Goal: Task Accomplishment & Management: Complete application form

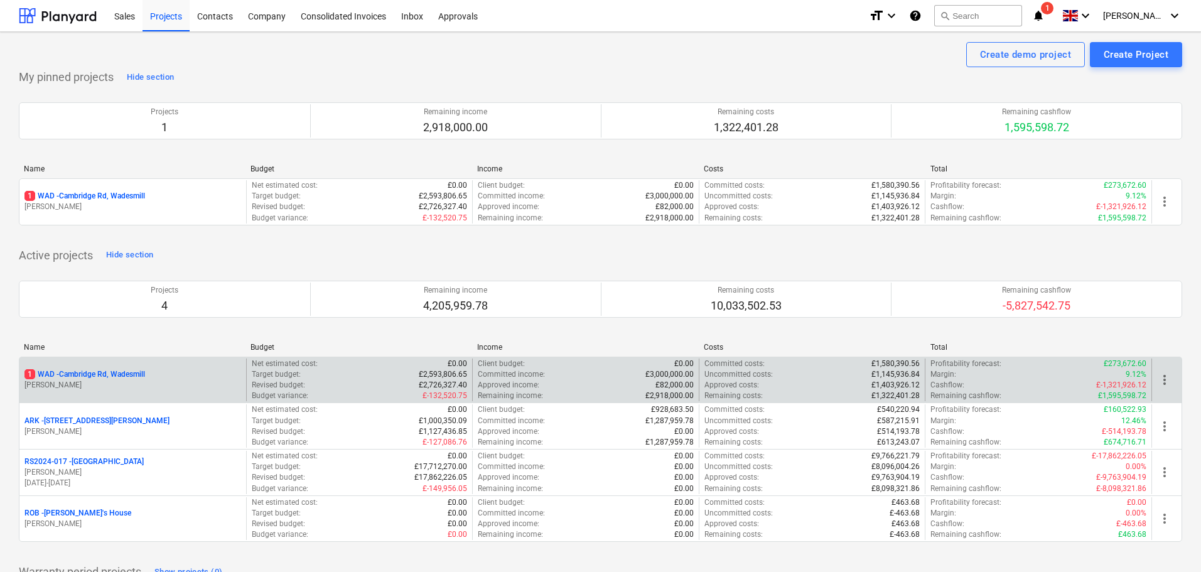
click at [85, 371] on p "1 WAD - Cambridge Rd, Wadesmill" at bounding box center [84, 374] width 121 height 11
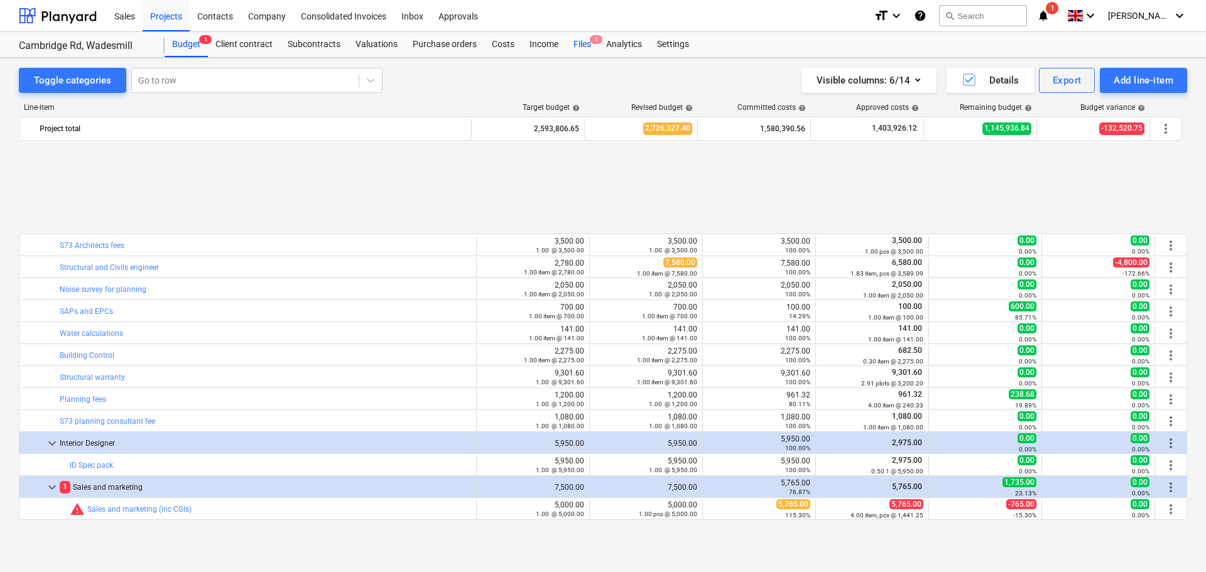
click at [585, 41] on div "Files 1" at bounding box center [582, 44] width 33 height 25
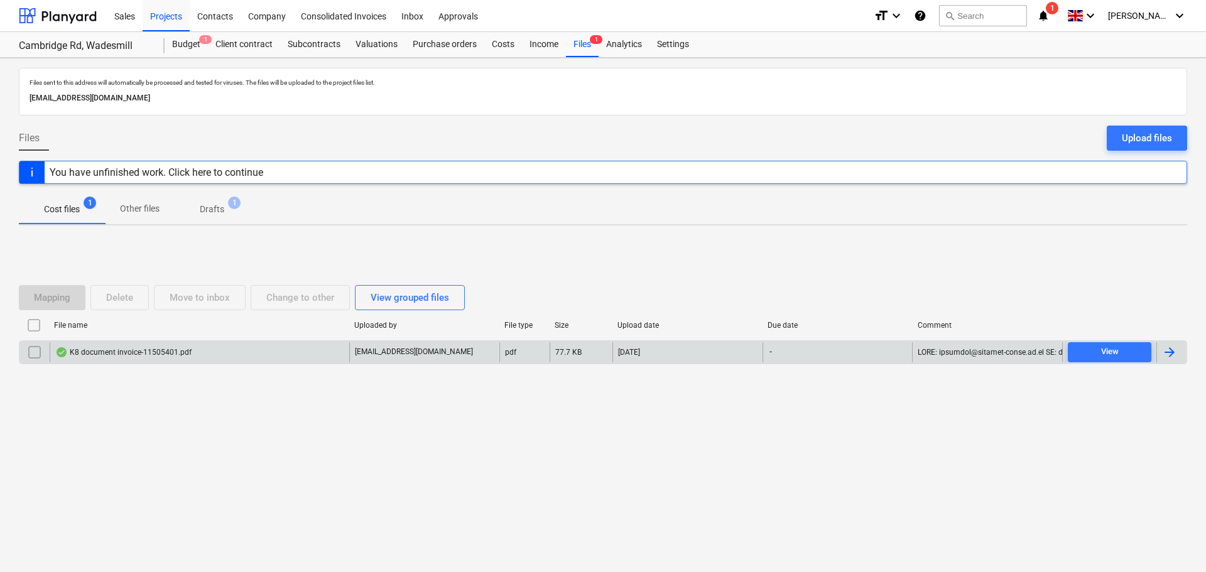
click at [163, 360] on div "K8 document invoice-11505401.pdf" at bounding box center [200, 352] width 300 height 20
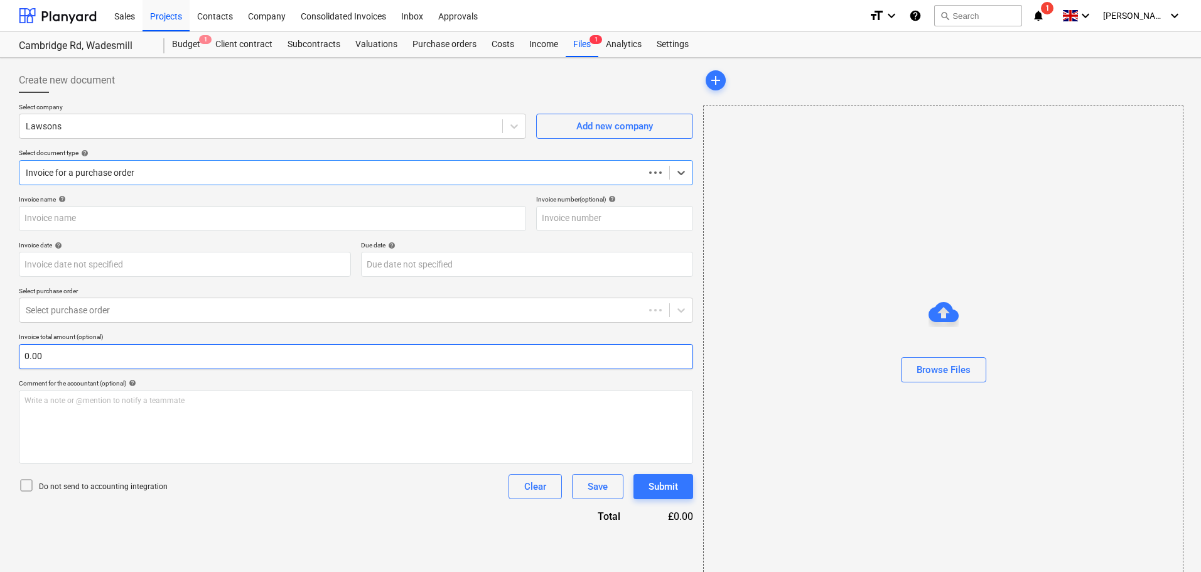
type input "0115/11505401"
type input "[DATE]"
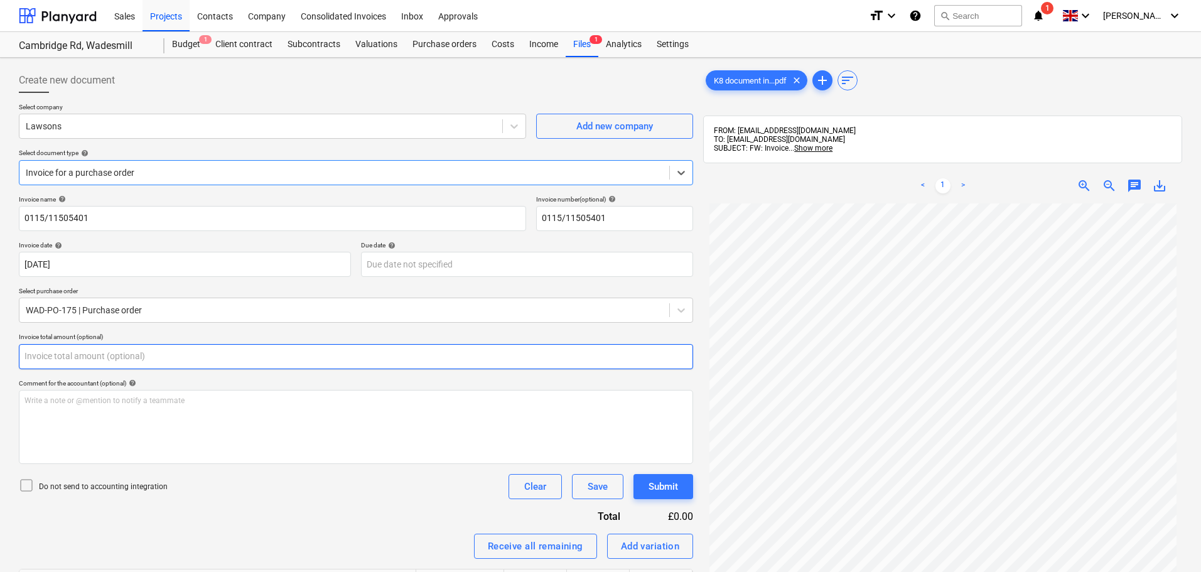
click at [76, 360] on input "text" at bounding box center [356, 356] width 675 height 25
type input "131.49"
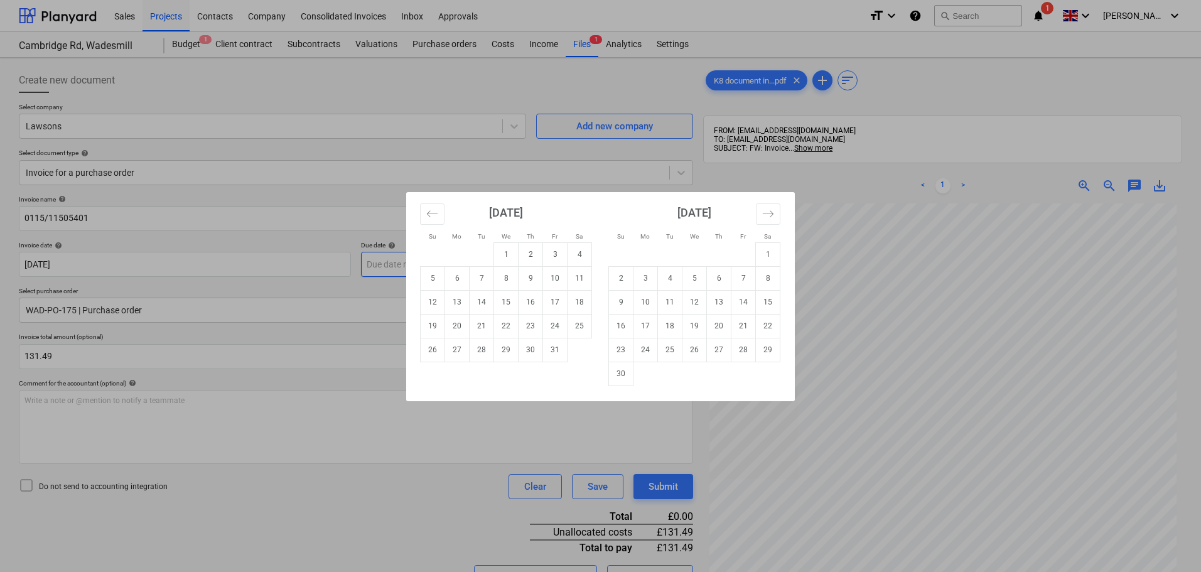
click at [389, 259] on body "Sales Projects Contacts Company Consolidated Invoices Inbox Approvals format_si…" at bounding box center [600, 286] width 1201 height 572
click at [622, 372] on td "30" at bounding box center [621, 374] width 24 height 24
type input "[DATE]"
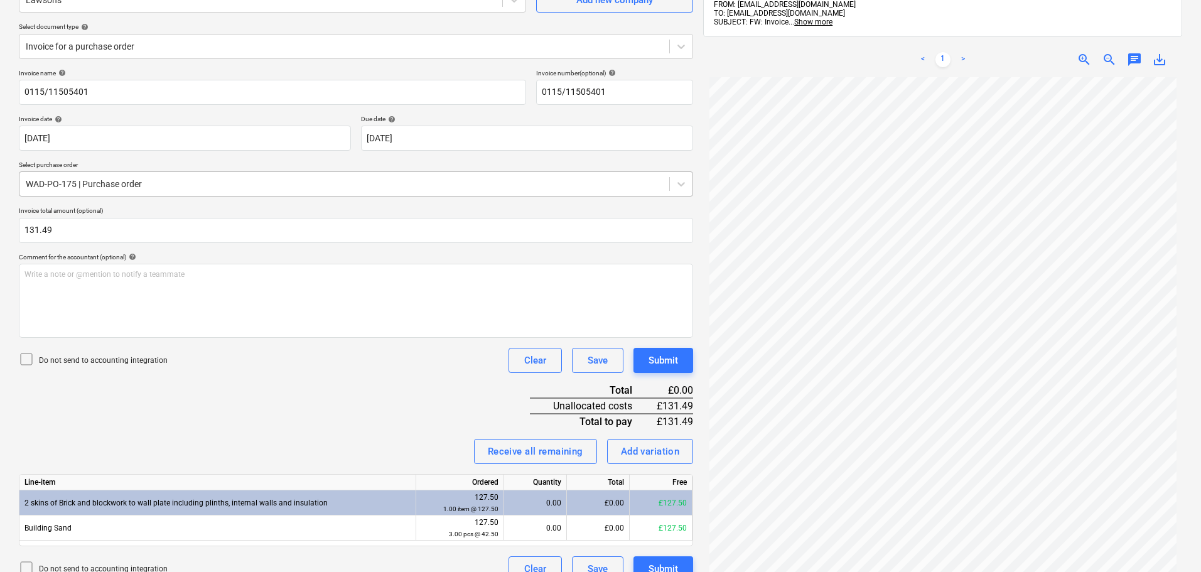
scroll to position [178, 0]
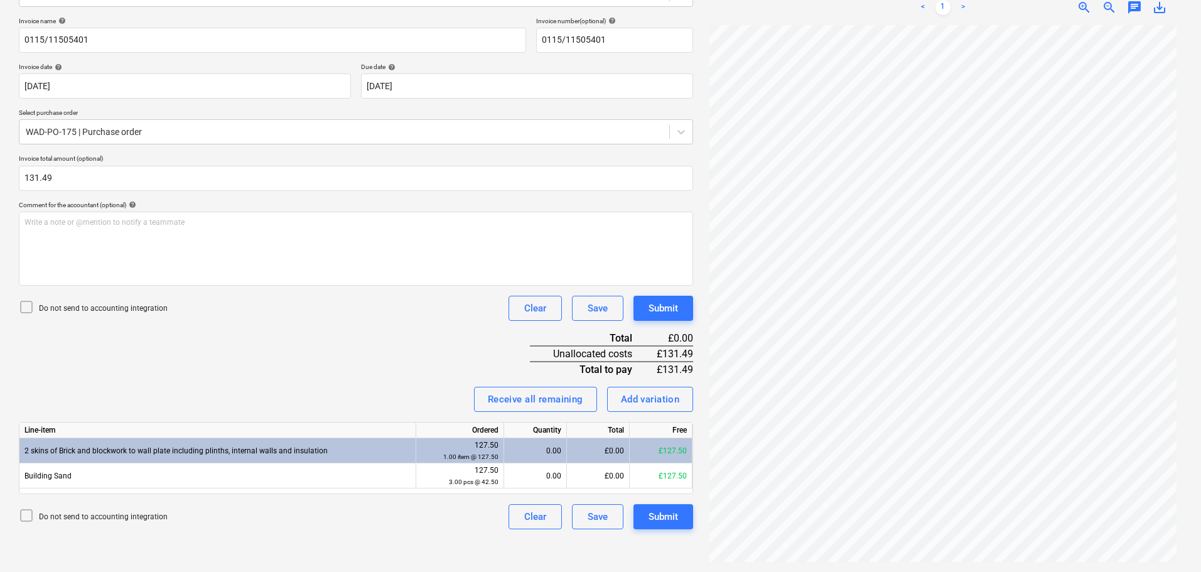
click at [337, 363] on div "Invoice name help 0115/11505401 Invoice number (optional) help 0115/11505401 In…" at bounding box center [356, 273] width 675 height 512
click at [544, 401] on div "Receive all remaining" at bounding box center [535, 399] width 95 height 16
click at [666, 396] on div "Add variation" at bounding box center [650, 399] width 59 height 16
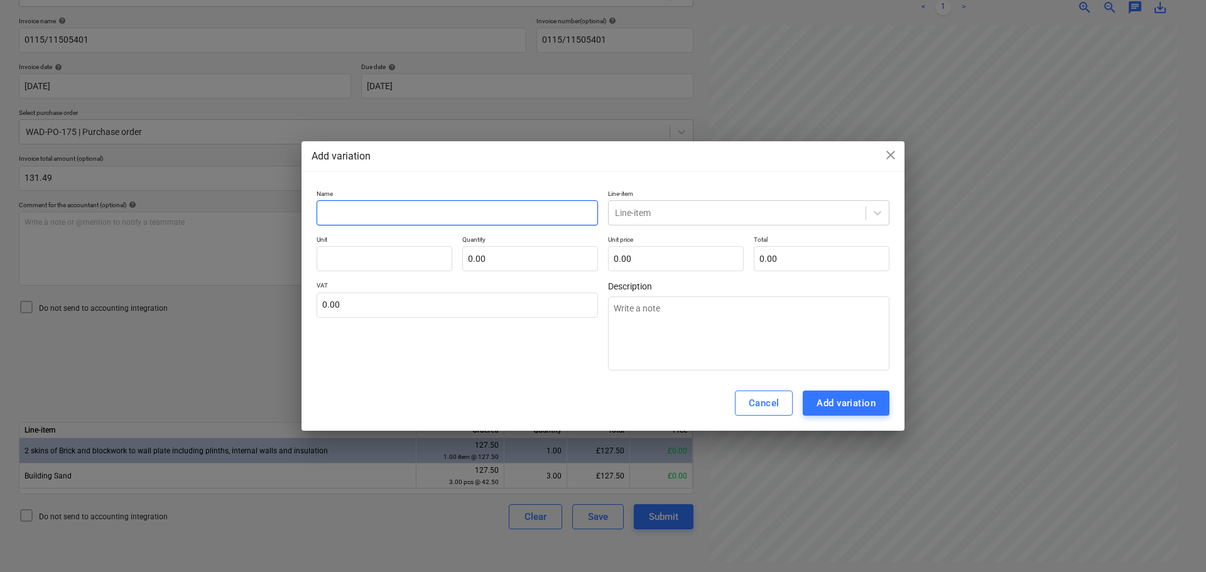
click at [443, 210] on input "text" at bounding box center [457, 212] width 281 height 25
type input "d"
type textarea "x"
type input "di"
type textarea "x"
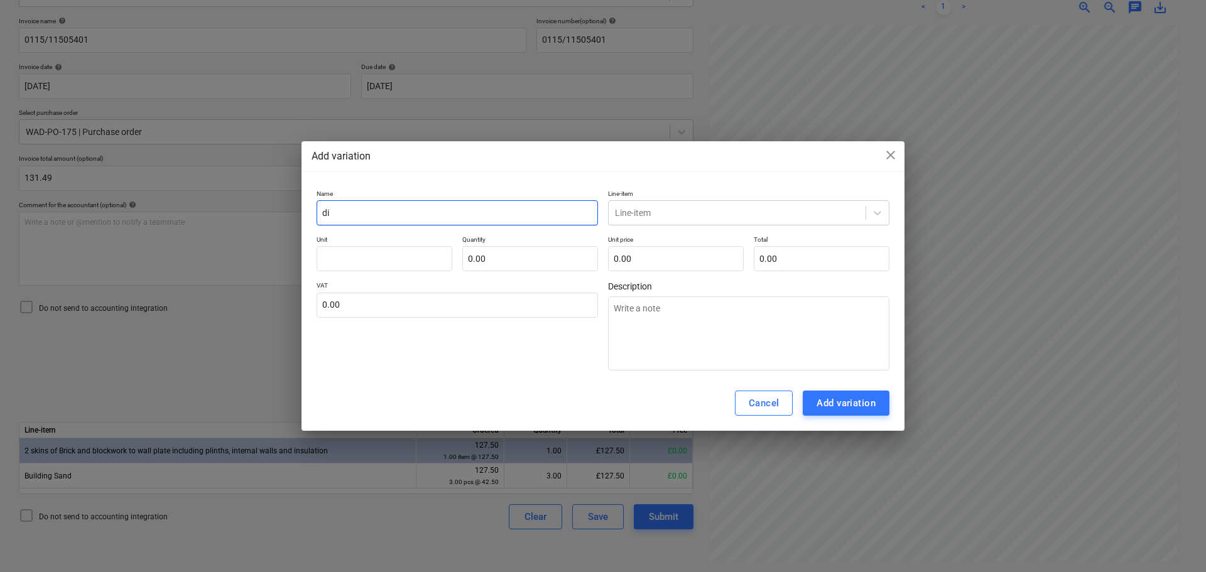
type input "dis"
type textarea "x"
type input "dist"
type textarea "x"
type input "distr"
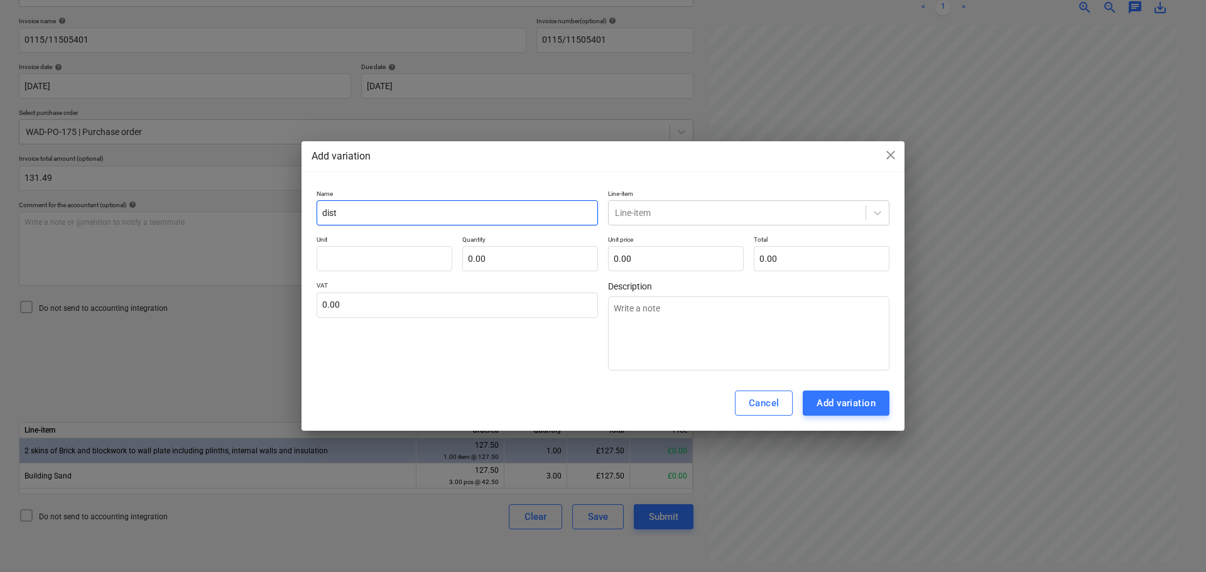
type textarea "x"
type input "distri"
type textarea "x"
type input "distrib"
type textarea "x"
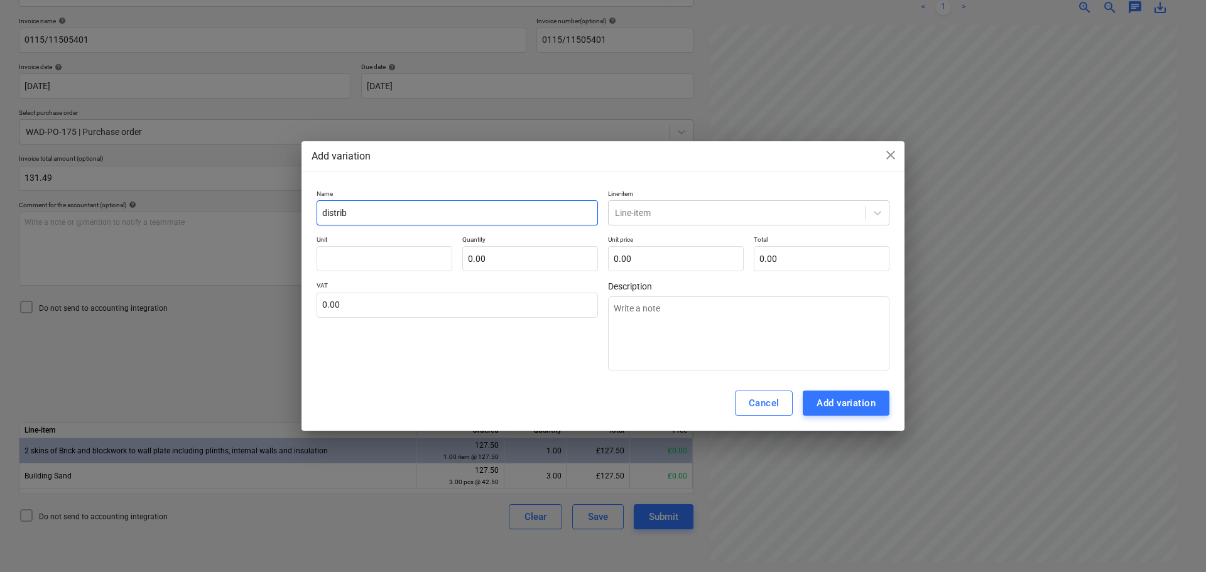
type input "distribu"
type textarea "x"
type input "distribut"
type textarea "x"
type input "distributi"
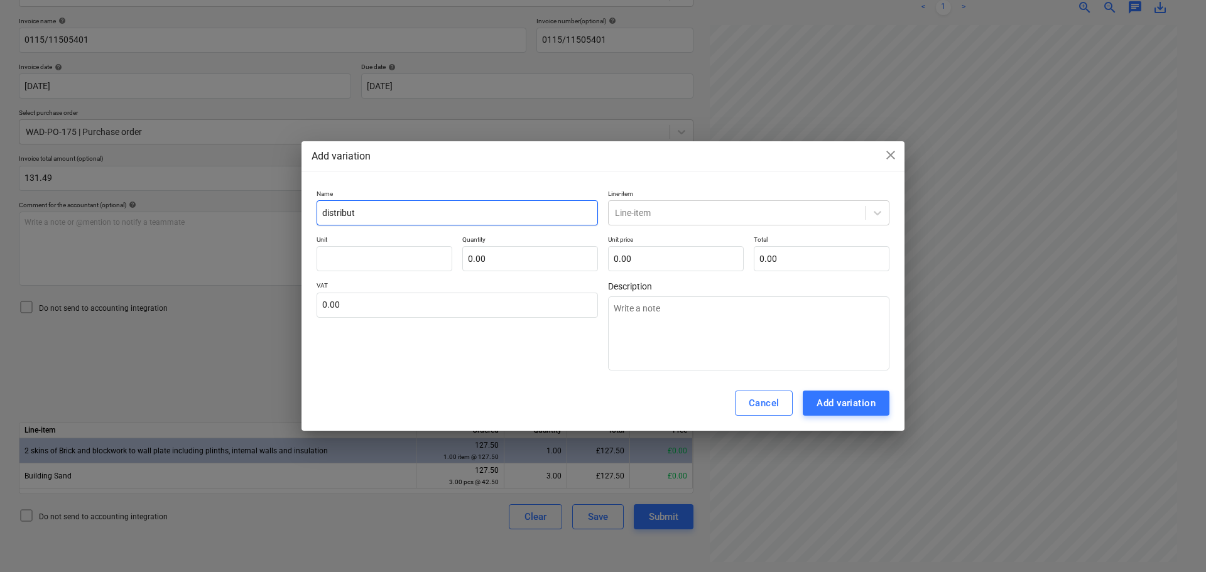
type textarea "x"
type input "distributio"
type textarea "x"
type input "distribution"
type textarea "x"
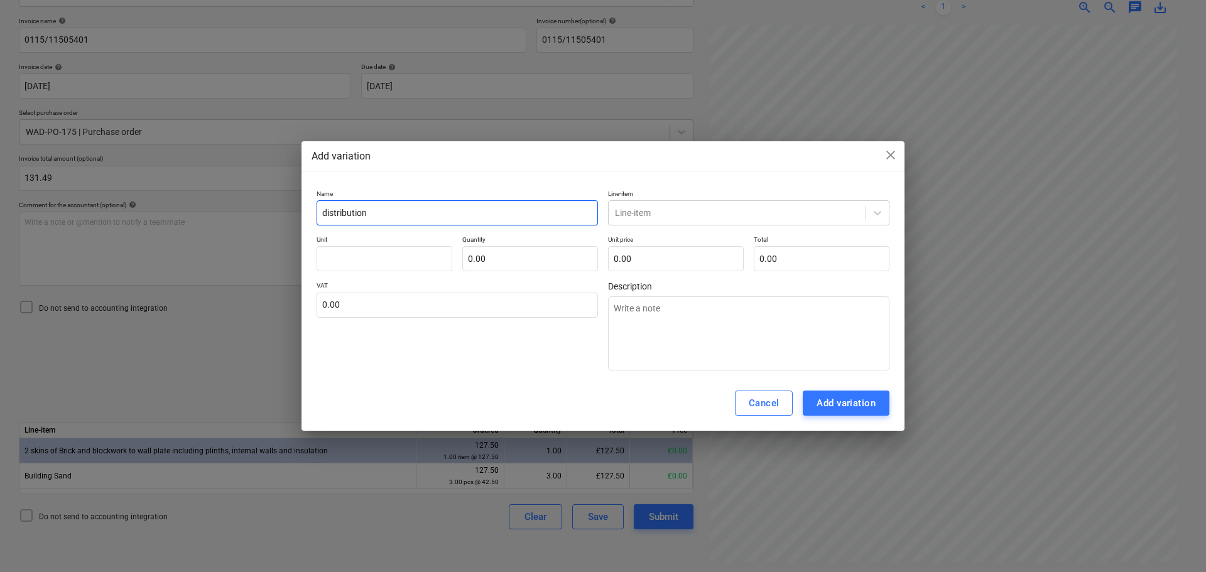
type input "distribution"
type textarea "x"
type input "distribution l"
type textarea "x"
type input "distribution le"
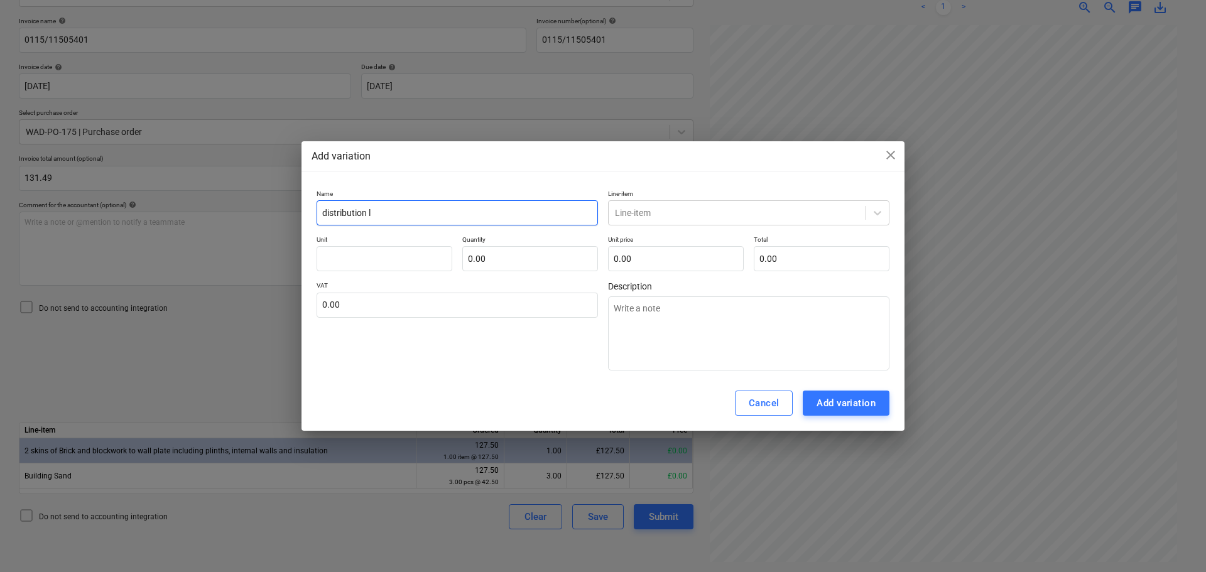
type textarea "x"
type input "distribution lev"
type textarea "x"
type input "distribution levy"
type textarea "x"
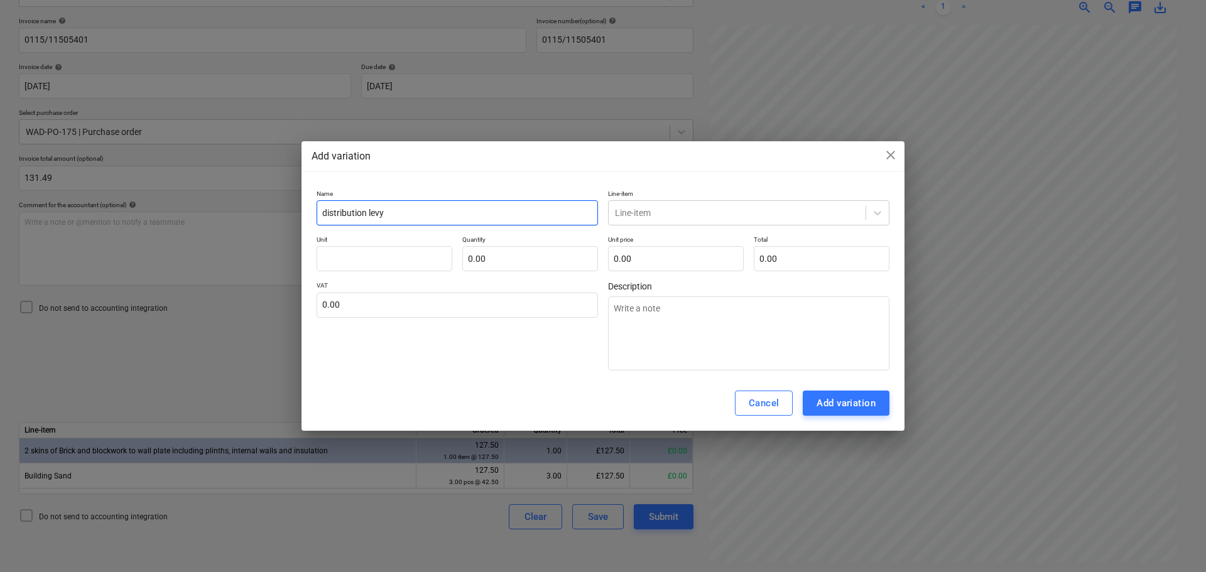
type input "distribution levy"
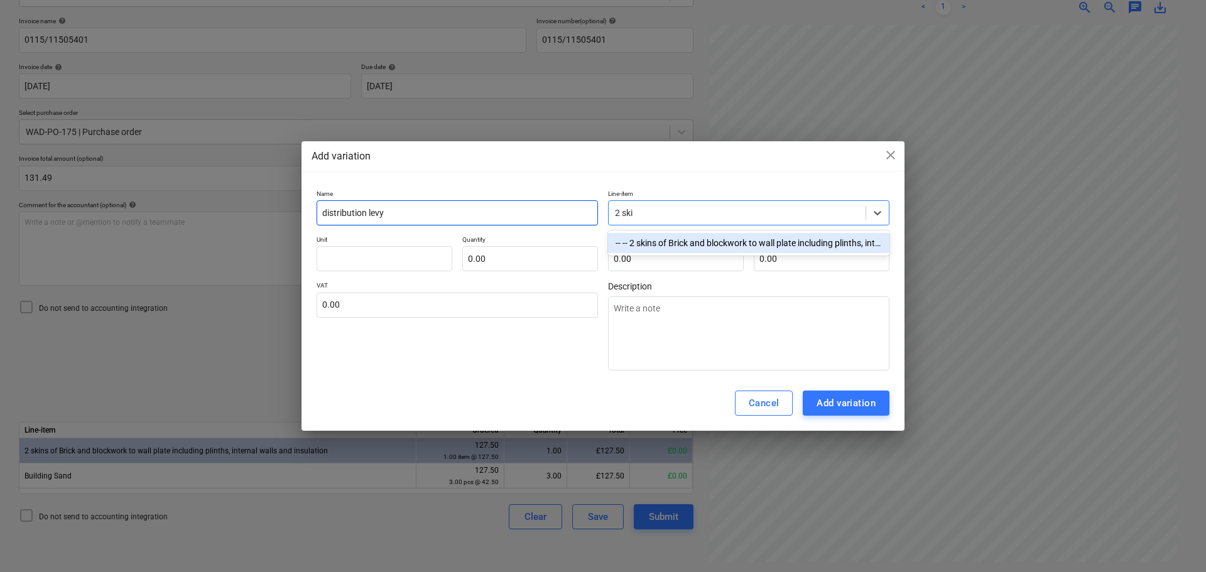
type input "2 skin"
type textarea "x"
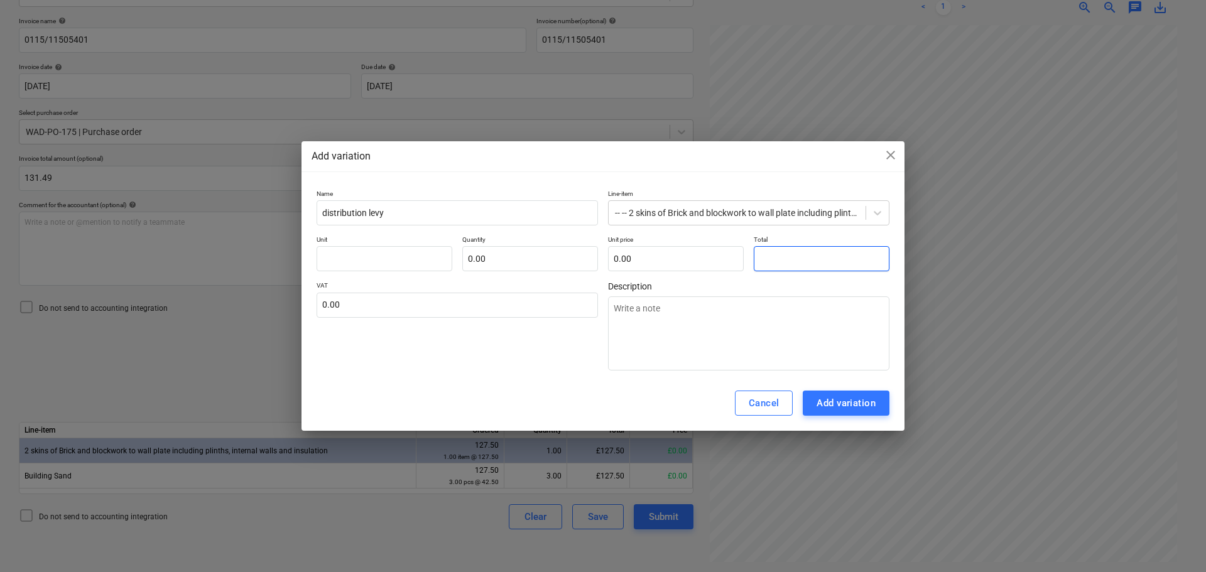
click at [834, 257] on input "text" at bounding box center [822, 258] width 136 height 25
type input "pcs"
type input "3"
type textarea "x"
type input "1.00"
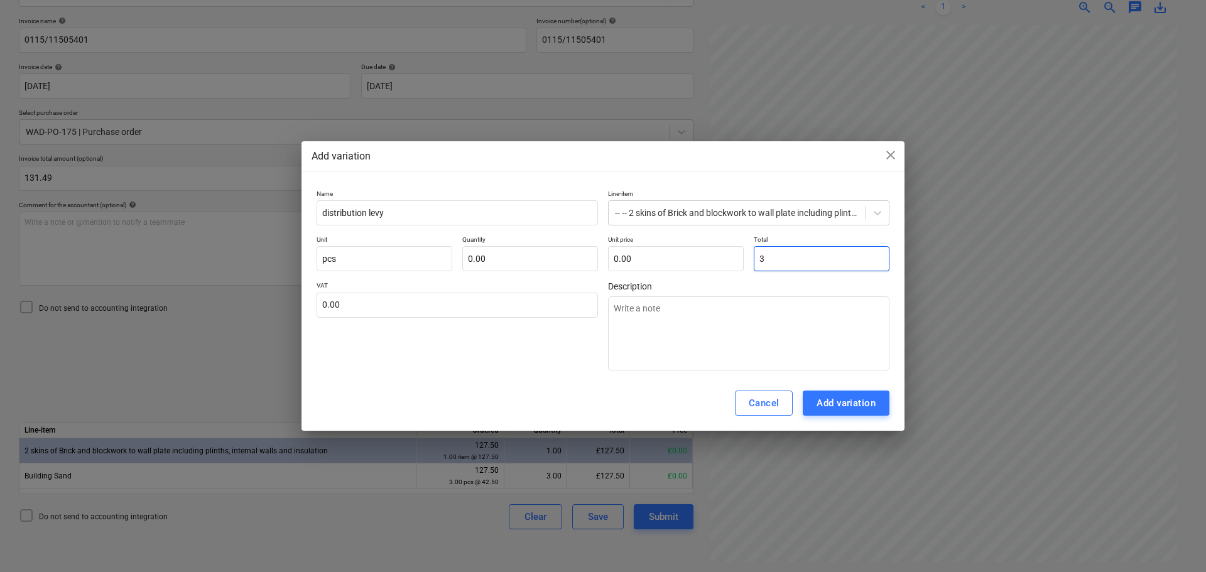
type input "3.00"
type input "3."
type textarea "x"
type input "3.9"
type textarea "x"
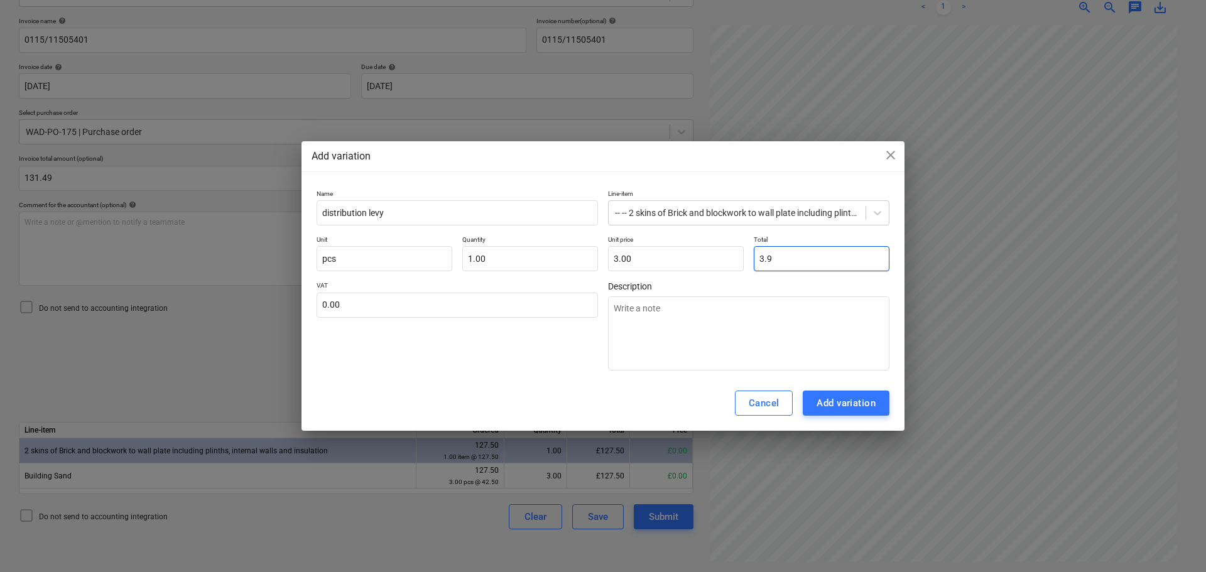
type input "3.90"
type input "3.99"
type textarea "x"
type input "3.99"
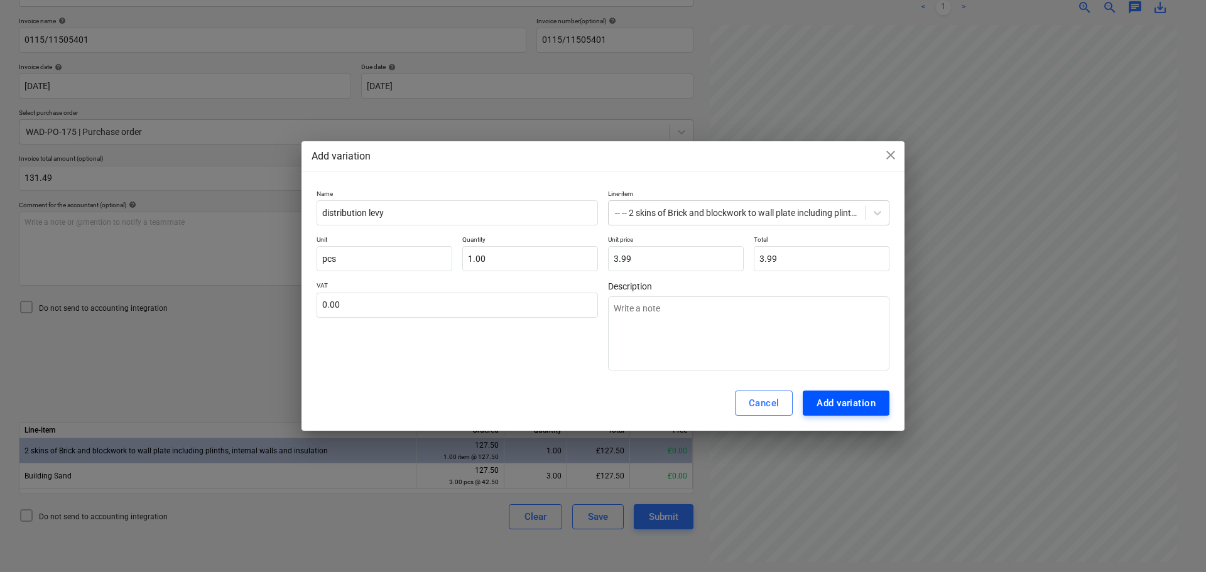
click at [854, 404] on div "Add variation" at bounding box center [845, 403] width 59 height 16
type textarea "x"
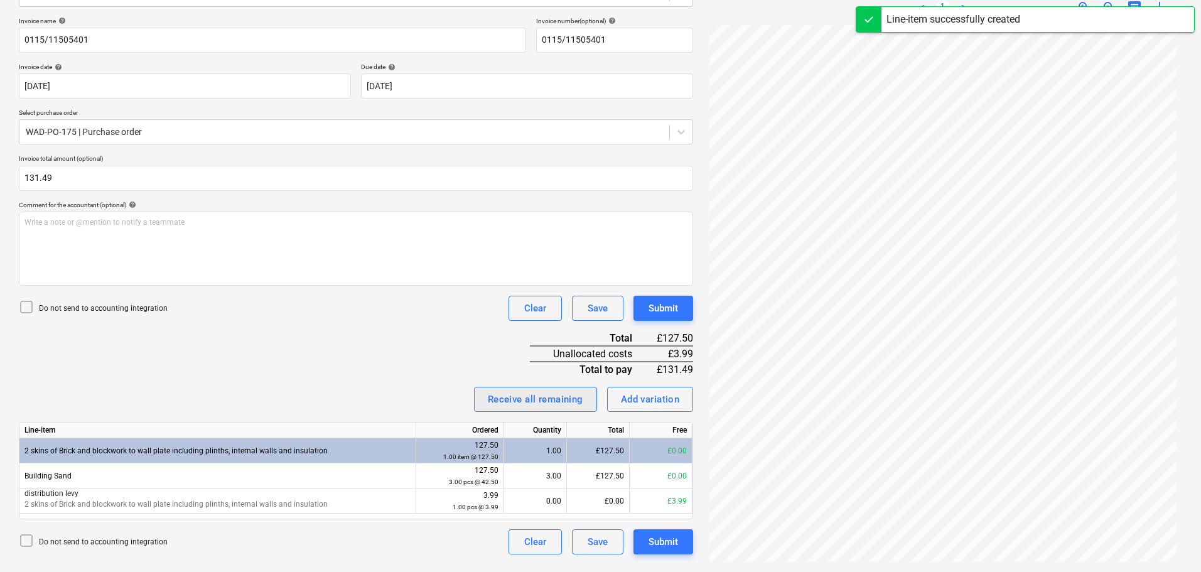
click at [567, 405] on div "Receive all remaining" at bounding box center [535, 399] width 95 height 16
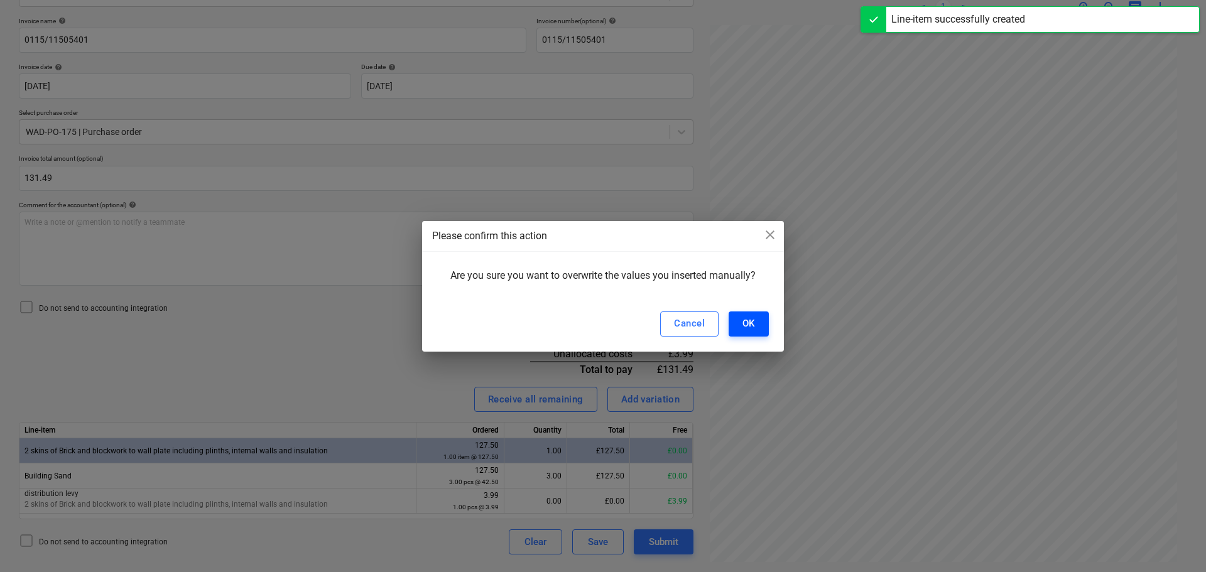
click at [758, 322] on button "OK" at bounding box center [749, 324] width 40 height 25
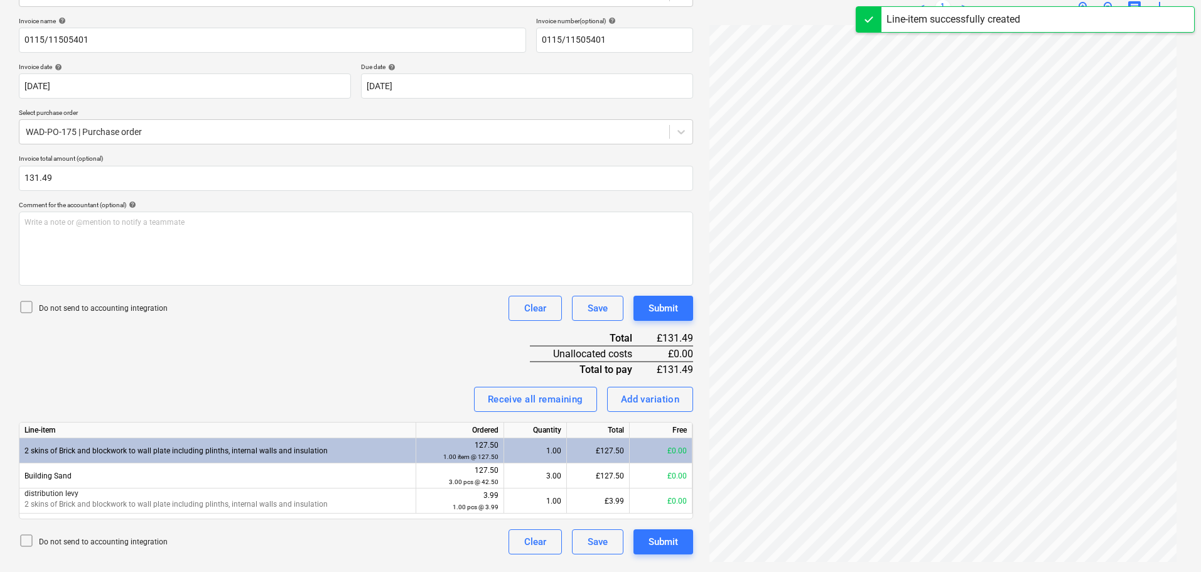
click at [423, 340] on div "Invoice name help 0115/11505401 Invoice number (optional) help 0115/11505401 In…" at bounding box center [356, 286] width 675 height 538
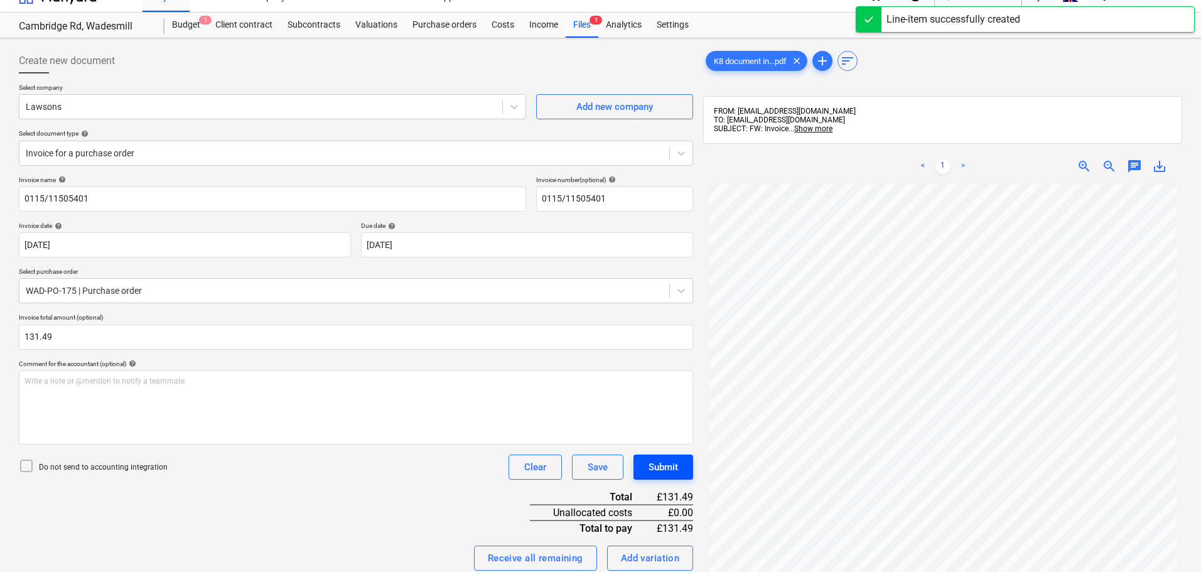
scroll to position [0, 0]
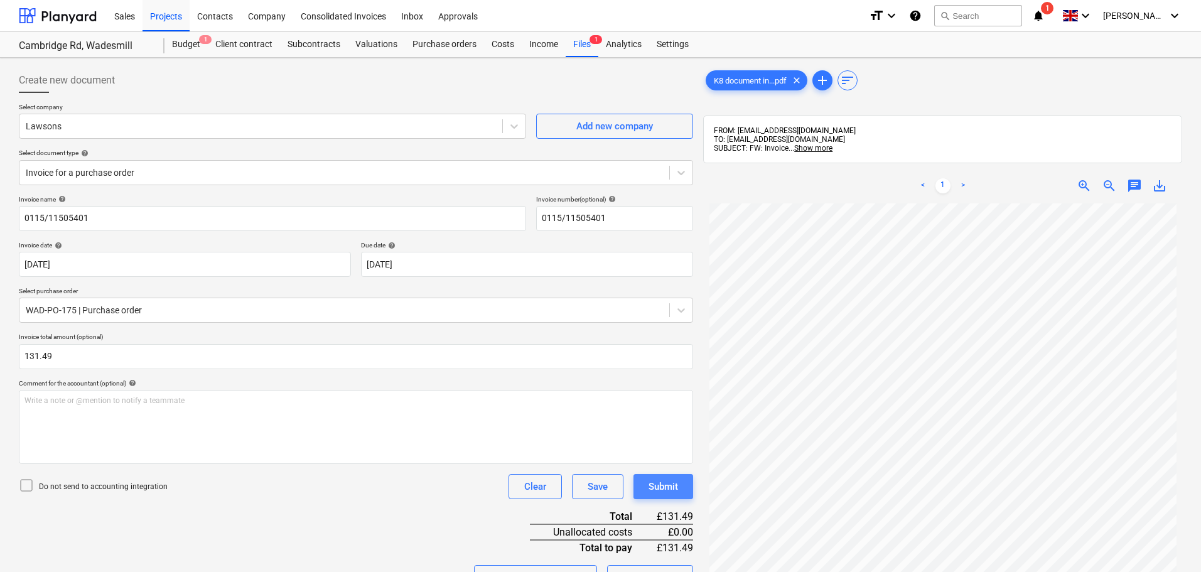
click at [675, 488] on div "Submit" at bounding box center [664, 487] width 30 height 16
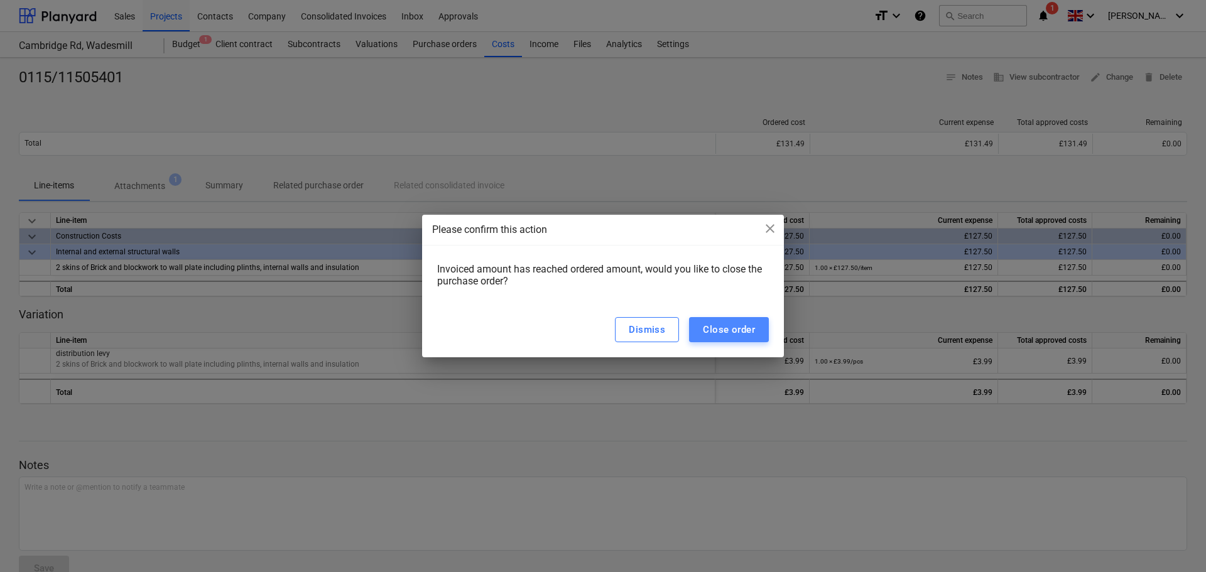
click at [727, 332] on div "Close order" at bounding box center [729, 330] width 52 height 16
